Goal: Task Accomplishment & Management: Manage account settings

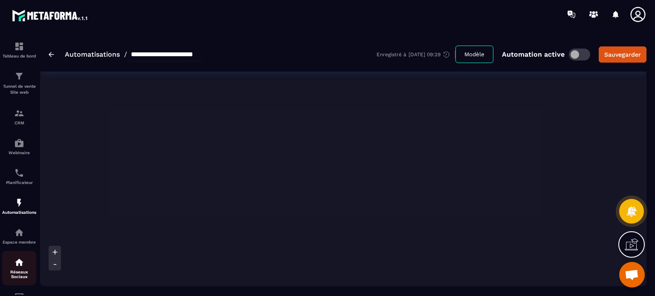
scroll to position [511, 0]
click at [12, 294] on link "E-mailing" at bounding box center [19, 301] width 34 height 30
click at [641, 17] on icon at bounding box center [637, 14] width 17 height 17
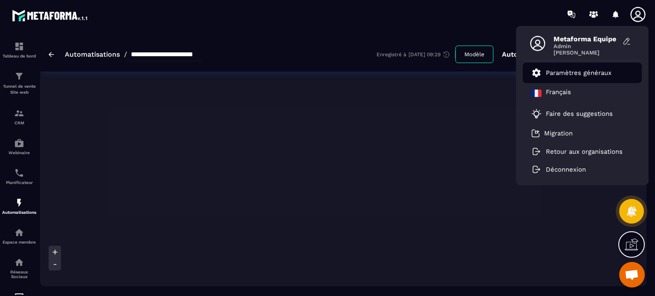
click at [564, 75] on p "Paramètres généraux" at bounding box center [579, 73] width 66 height 8
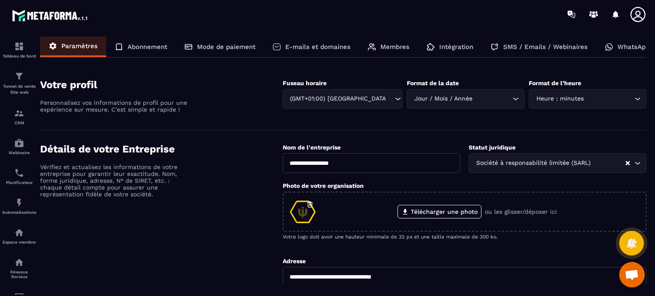
click at [446, 49] on p "Intégration" at bounding box center [456, 47] width 34 height 8
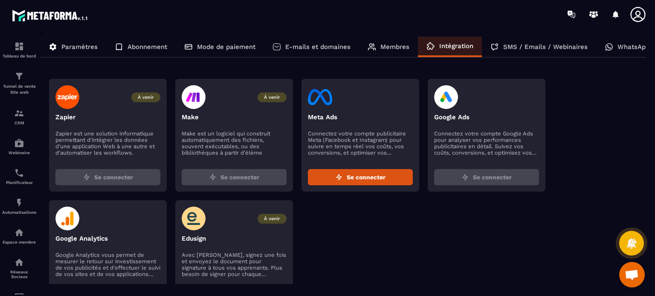
click at [378, 241] on div "À venir Zapier Zapier est une solution informatique permettant d'intégrer les d…" at bounding box center [347, 196] width 597 height 234
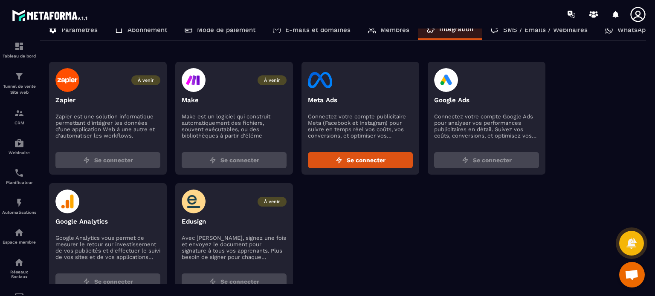
scroll to position [42, 0]
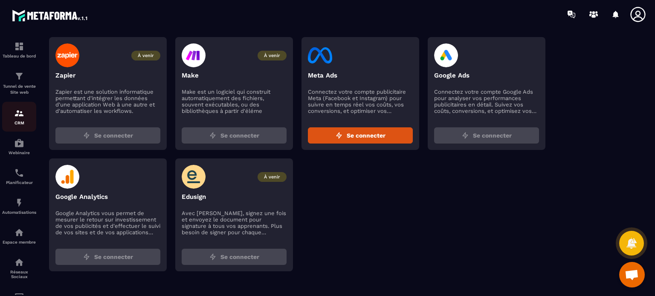
click at [19, 118] on img at bounding box center [19, 113] width 10 height 10
